Goal: Check status: Check status

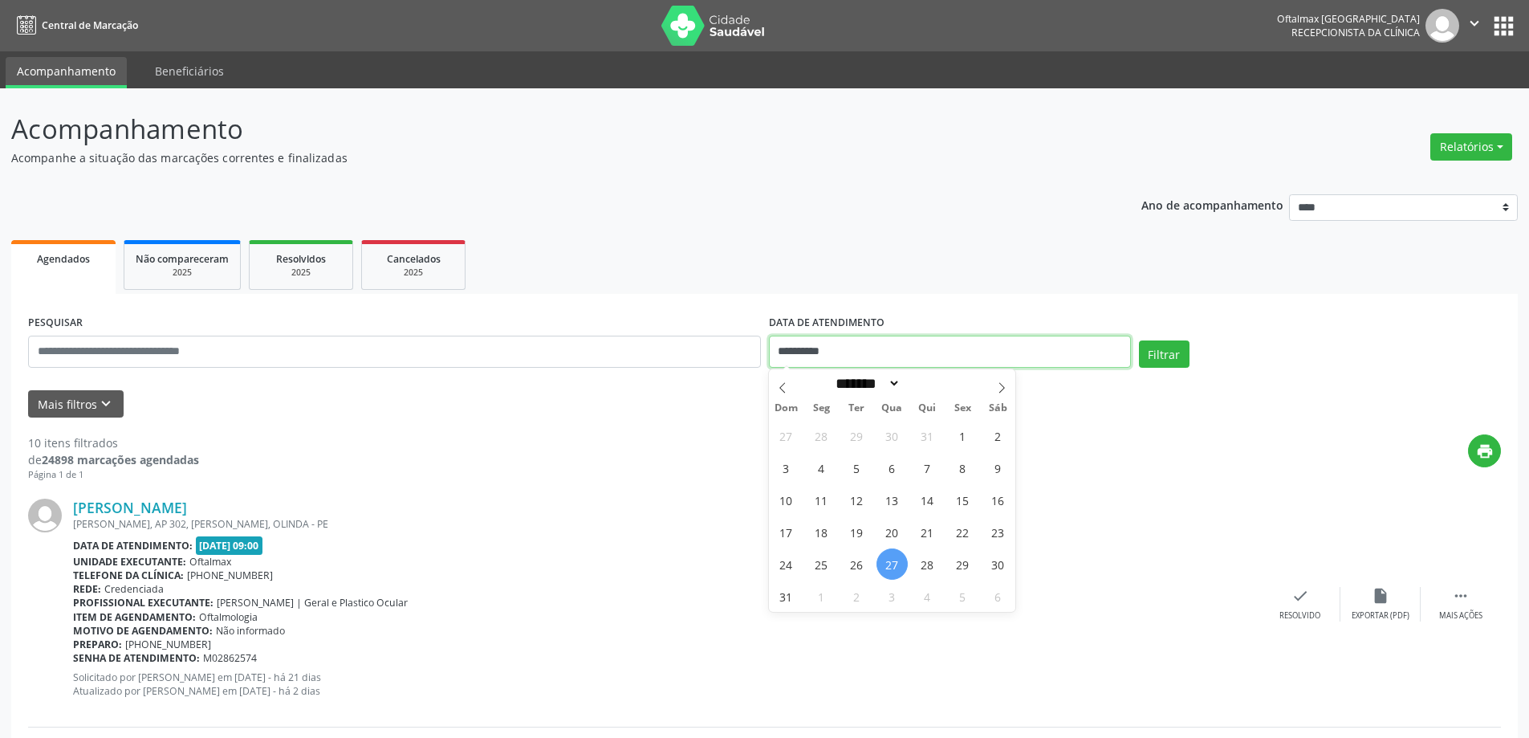
click at [834, 344] on input "**********" at bounding box center [950, 352] width 362 height 32
click at [898, 560] on span "27" at bounding box center [892, 563] width 31 height 31
type input "**********"
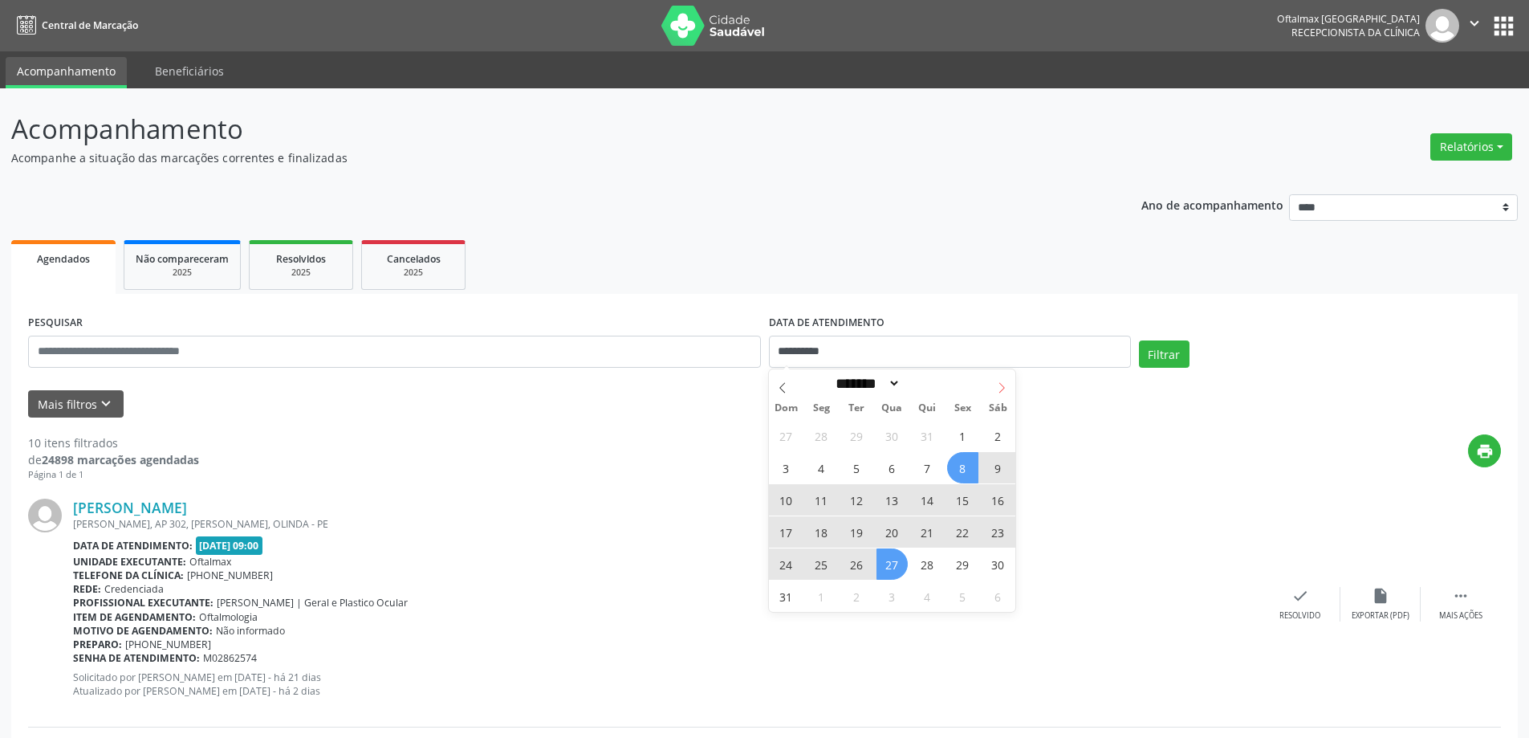
click at [1000, 379] on span at bounding box center [1001, 382] width 27 height 27
select select "*"
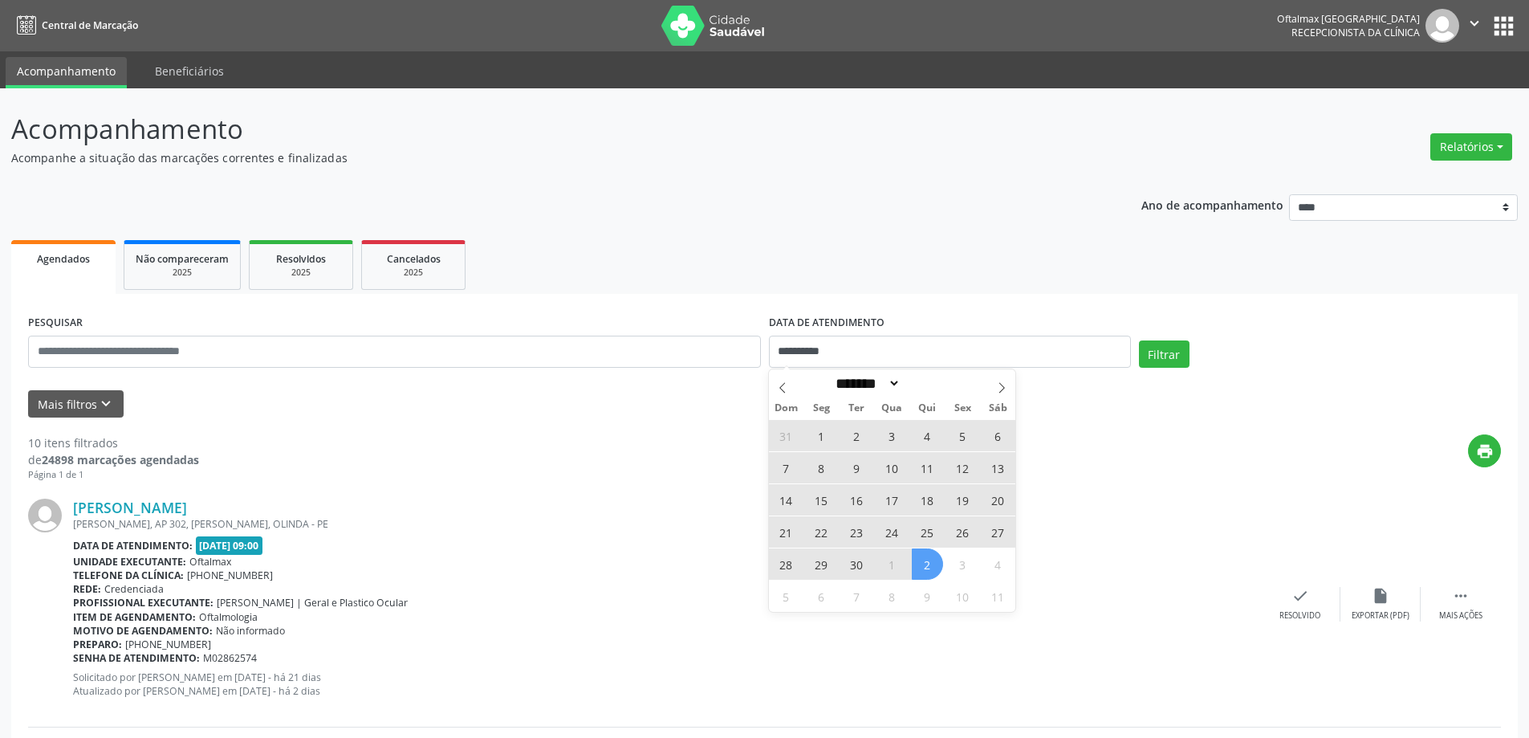
click at [918, 564] on span "2" at bounding box center [927, 563] width 31 height 31
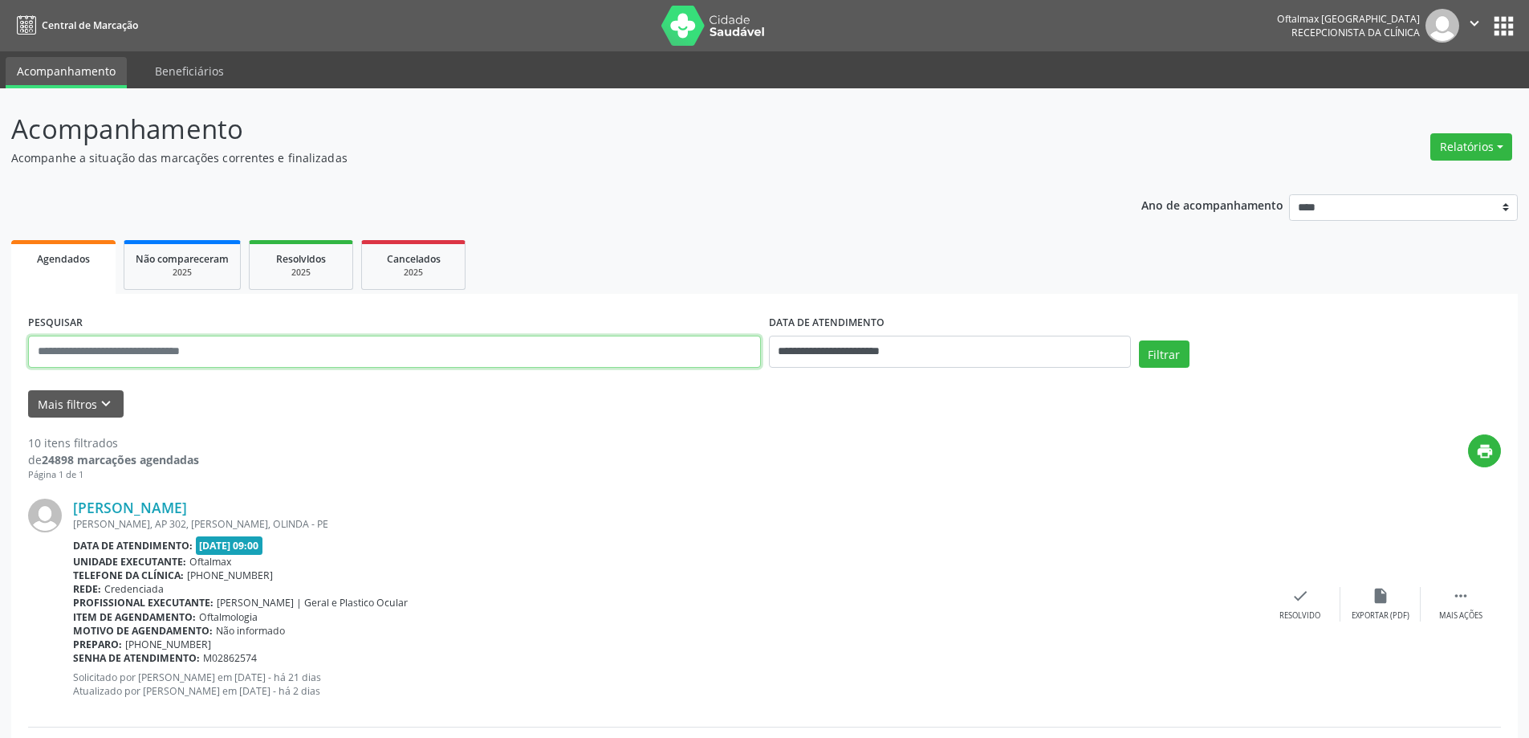
click at [213, 352] on input "text" at bounding box center [394, 352] width 733 height 32
type input "**********"
click at [1139, 340] on button "Filtrar" at bounding box center [1164, 353] width 51 height 27
drag, startPoint x: 284, startPoint y: 658, endPoint x: 72, endPoint y: 658, distance: 211.9
click at [72, 658] on div "[PERSON_NAME] [GEOGRAPHIC_DATA], CASA, [GEOGRAPHIC_DATA], [GEOGRAPHIC_DATA] Dat…" at bounding box center [764, 597] width 1473 height 230
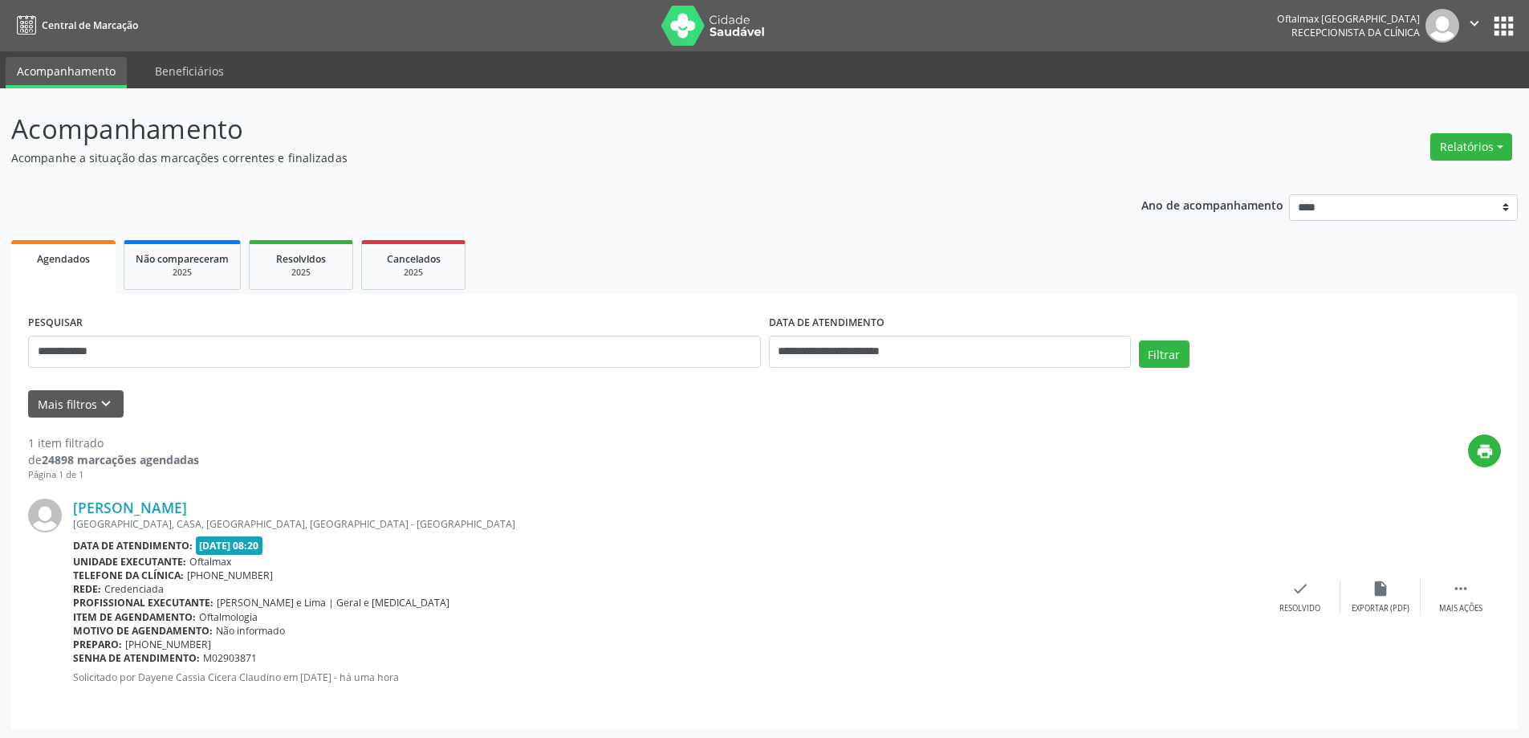
click at [72, 658] on div at bounding box center [50, 597] width 45 height 197
drag, startPoint x: 70, startPoint y: 658, endPoint x: 273, endPoint y: 653, distance: 203.2
click at [273, 653] on div "[PERSON_NAME] [GEOGRAPHIC_DATA], CASA, [GEOGRAPHIC_DATA], [GEOGRAPHIC_DATA] Dat…" at bounding box center [764, 597] width 1473 height 230
click at [273, 653] on div "Senha de atendimento: M02903871" at bounding box center [666, 658] width 1187 height 14
drag, startPoint x: 274, startPoint y: 658, endPoint x: 74, endPoint y: 658, distance: 199.9
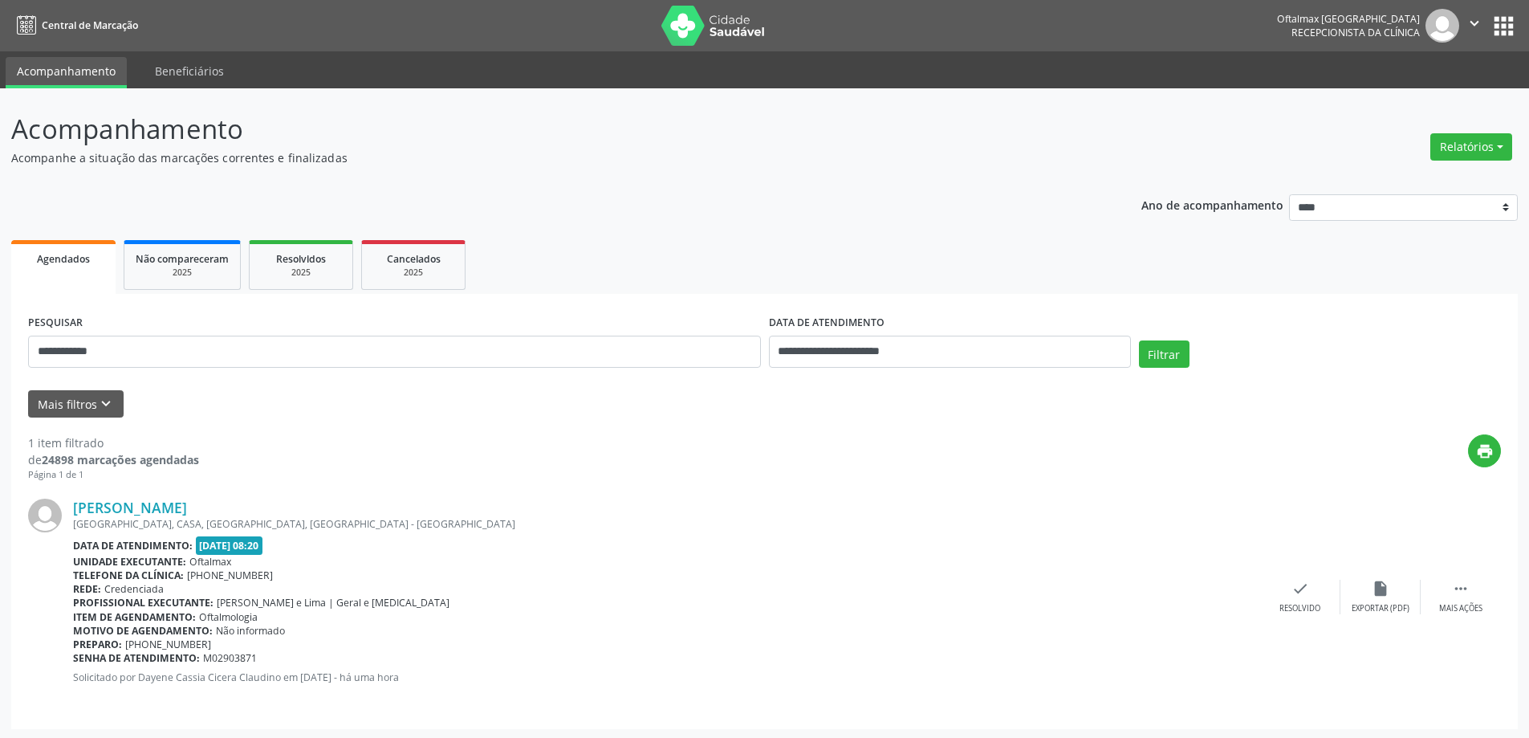
click at [74, 658] on div "Senha de atendimento: M02903871" at bounding box center [666, 658] width 1187 height 14
copy div "Senha de atendimento: M02903871"
